Goal: Use online tool/utility: Utilize a website feature to perform a specific function

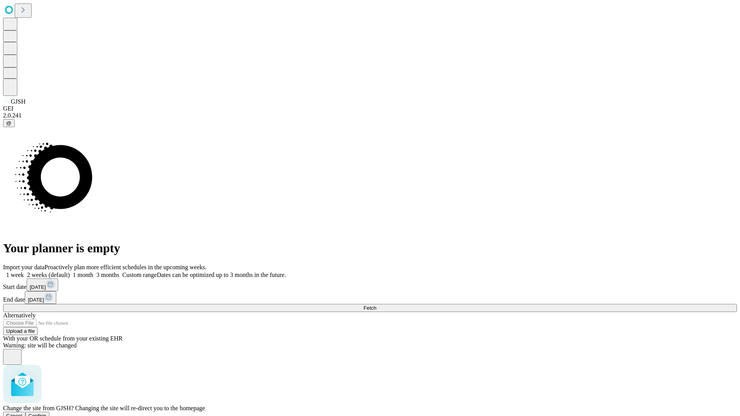
click at [47, 413] on span "Confirm" at bounding box center [38, 416] width 18 height 6
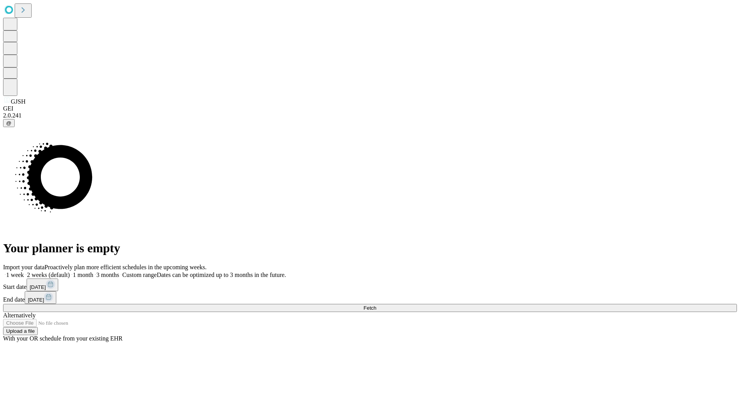
click at [24, 272] on label "1 week" at bounding box center [13, 275] width 21 height 7
click at [376, 305] on span "Fetch" at bounding box center [369, 308] width 13 height 6
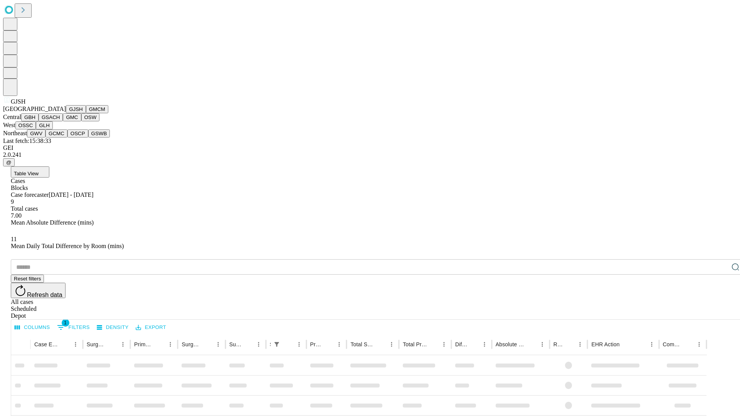
click at [86, 113] on button "GMCM" at bounding box center [97, 109] width 22 height 8
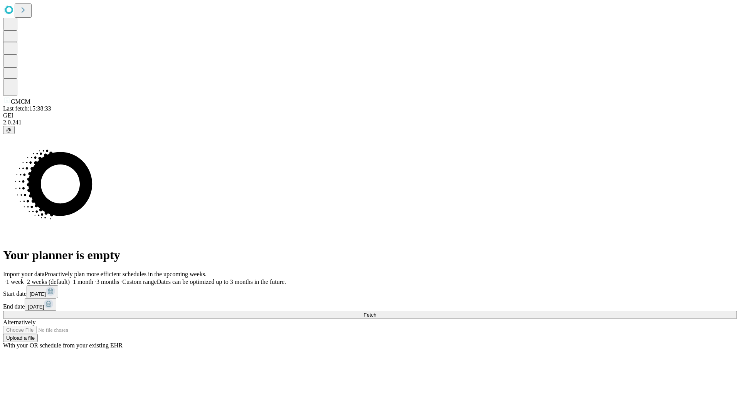
click at [24, 279] on label "1 week" at bounding box center [13, 282] width 21 height 7
click at [376, 312] on span "Fetch" at bounding box center [369, 315] width 13 height 6
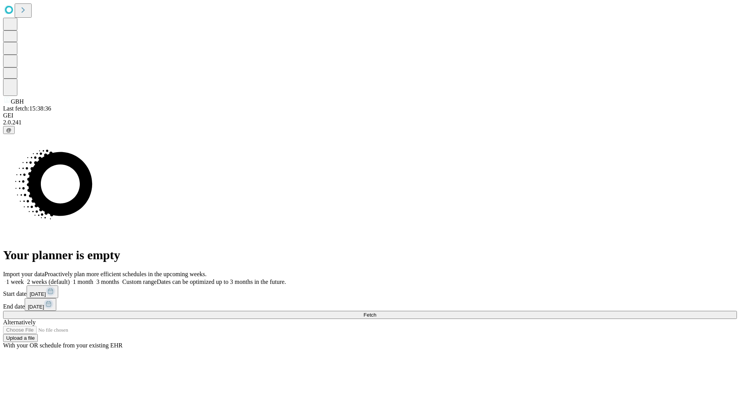
click at [24, 279] on label "1 week" at bounding box center [13, 282] width 21 height 7
click at [376, 312] on span "Fetch" at bounding box center [369, 315] width 13 height 6
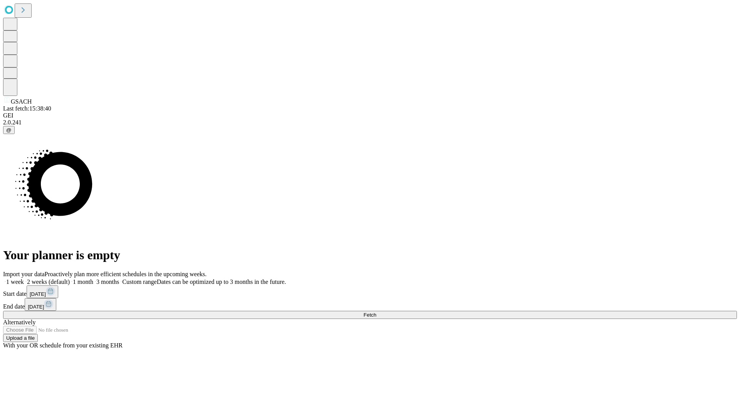
click at [24, 279] on label "1 week" at bounding box center [13, 282] width 21 height 7
click at [376, 312] on span "Fetch" at bounding box center [369, 315] width 13 height 6
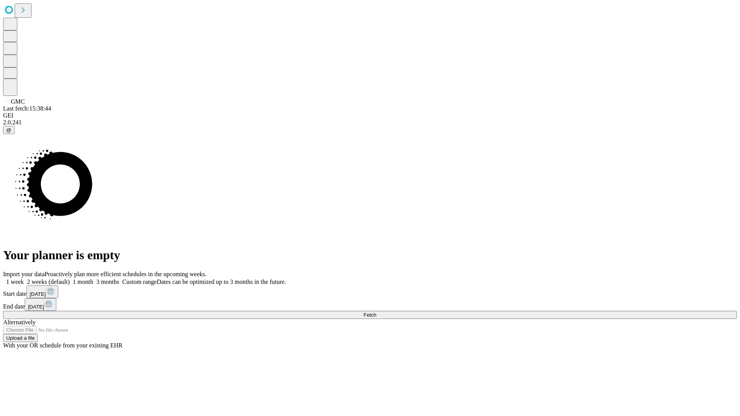
click at [376, 312] on span "Fetch" at bounding box center [369, 315] width 13 height 6
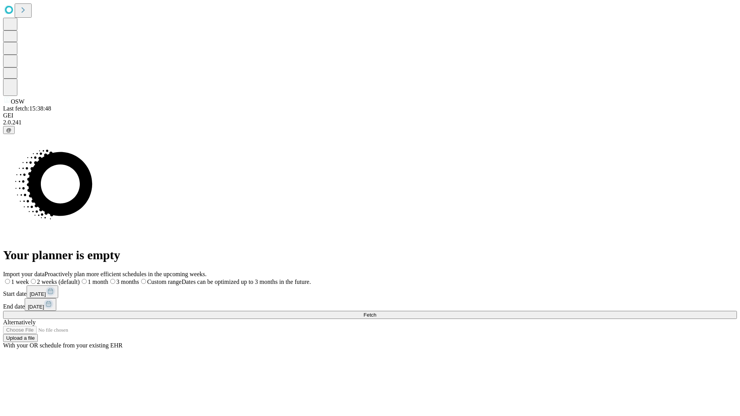
click at [29, 279] on label "1 week" at bounding box center [16, 282] width 26 height 7
click at [376, 312] on span "Fetch" at bounding box center [369, 315] width 13 height 6
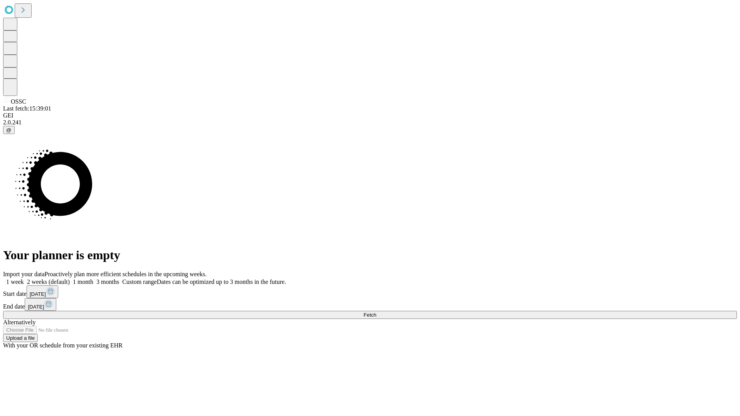
click at [24, 279] on label "1 week" at bounding box center [13, 282] width 21 height 7
click at [376, 312] on span "Fetch" at bounding box center [369, 315] width 13 height 6
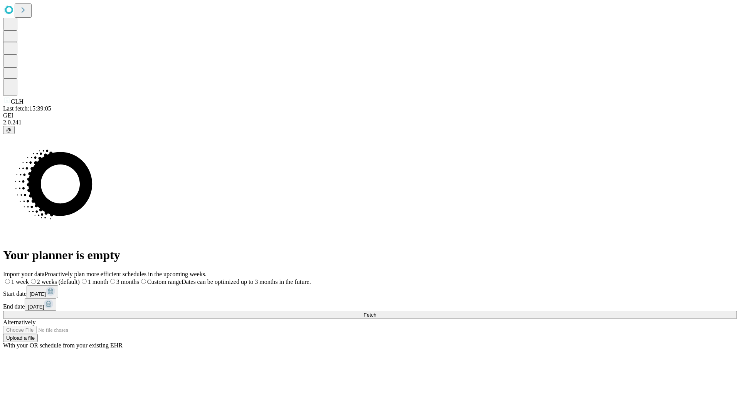
click at [376, 312] on span "Fetch" at bounding box center [369, 315] width 13 height 6
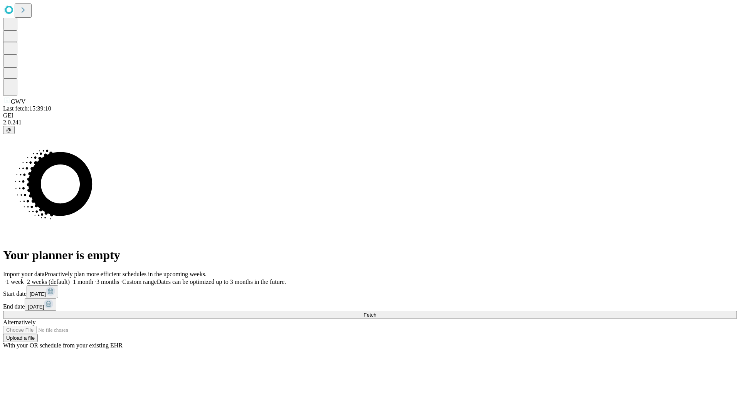
click at [376, 312] on span "Fetch" at bounding box center [369, 315] width 13 height 6
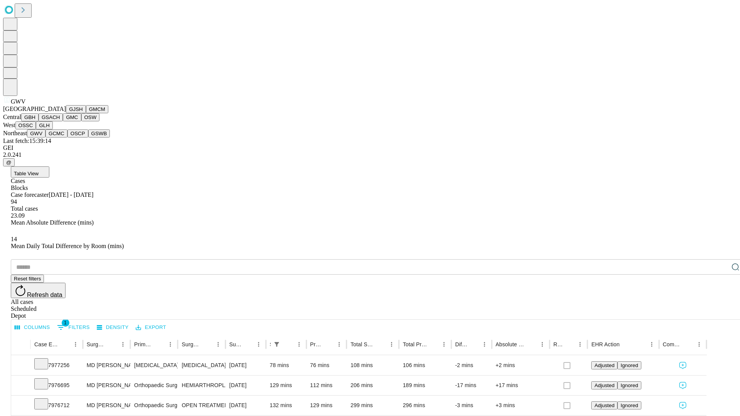
click at [60, 138] on button "GCMC" at bounding box center [56, 133] width 22 height 8
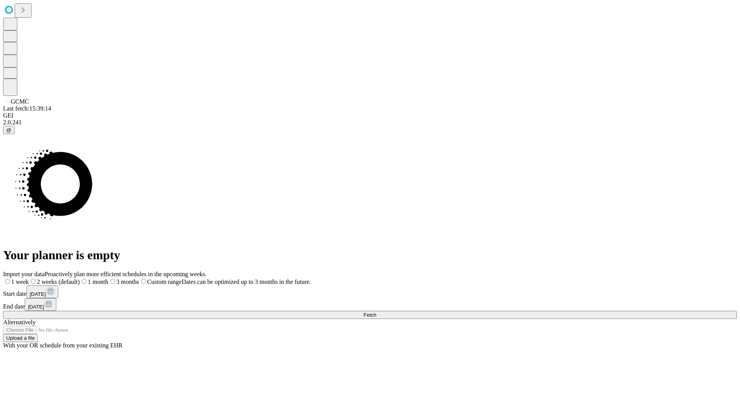
click at [376, 312] on span "Fetch" at bounding box center [369, 315] width 13 height 6
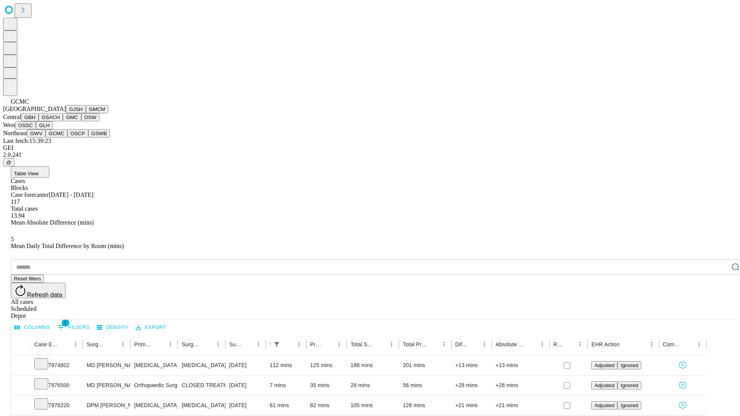
click at [67, 138] on button "OSCP" at bounding box center [77, 133] width 21 height 8
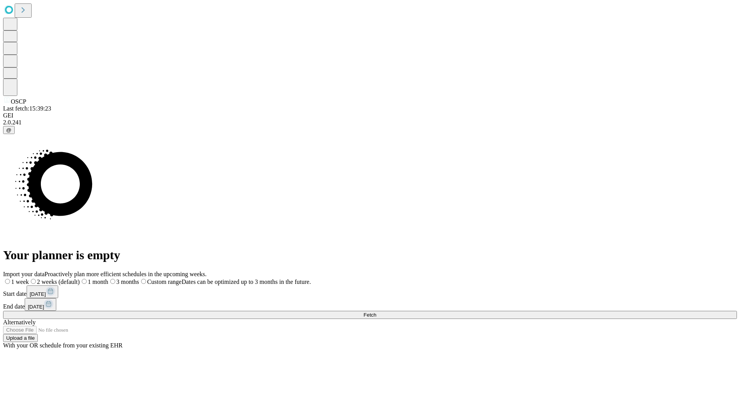
click at [29, 279] on label "1 week" at bounding box center [16, 282] width 26 height 7
click at [376, 312] on span "Fetch" at bounding box center [369, 315] width 13 height 6
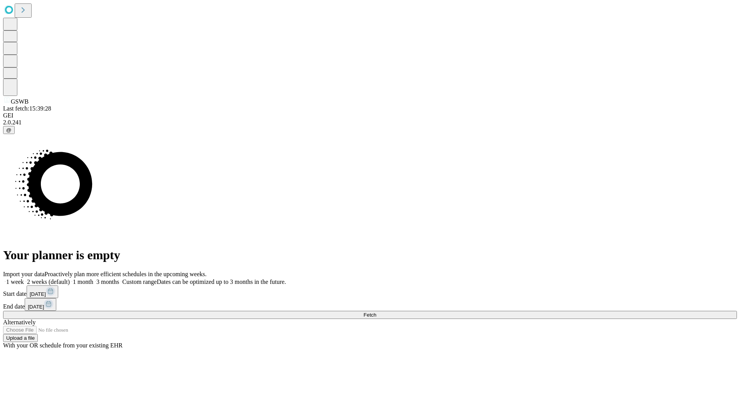
click at [24, 279] on label "1 week" at bounding box center [13, 282] width 21 height 7
click at [376, 312] on span "Fetch" at bounding box center [369, 315] width 13 height 6
